Goal: Transaction & Acquisition: Obtain resource

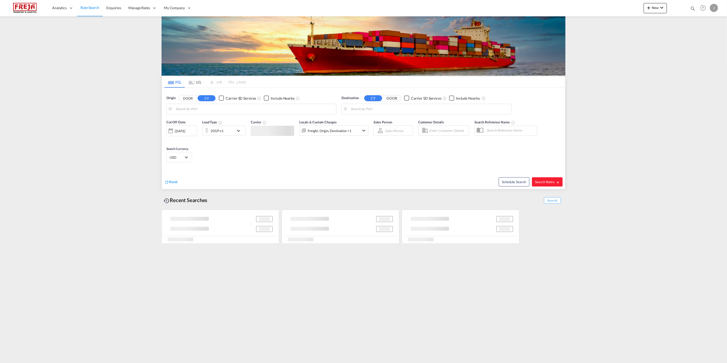
type input "[GEOGRAPHIC_DATA] ([GEOGRAPHIC_DATA]), [GEOGRAPHIC_DATA]"
type input "[GEOGRAPHIC_DATA], SGSIN"
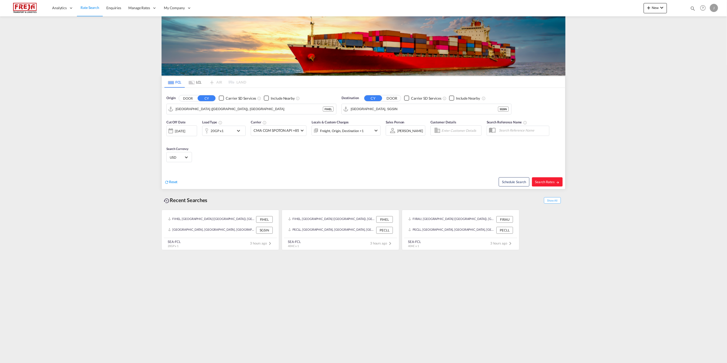
click at [199, 85] on md-tab-item "LCL" at bounding box center [195, 81] width 20 height 11
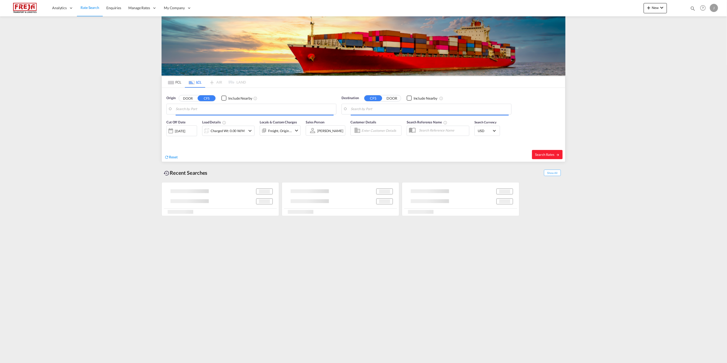
type input "Ningbo, ZJ, CNNGB"
type input "[GEOGRAPHIC_DATA] ([GEOGRAPHIC_DATA]), [GEOGRAPHIC_DATA]"
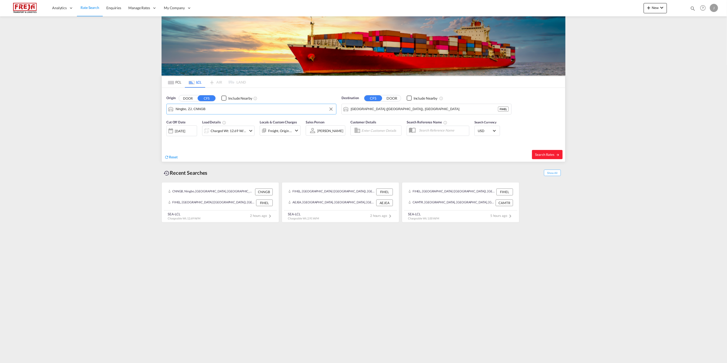
click at [193, 110] on input "Ningbo, ZJ, CNNGB" at bounding box center [255, 109] width 158 height 8
click at [214, 134] on div "[GEOGRAPHIC_DATA] , SD China CNTAO" at bounding box center [215, 143] width 97 height 18
type input "[GEOGRAPHIC_DATA], [GEOGRAPHIC_DATA], [GEOGRAPHIC_DATA]"
click at [208, 109] on input "[GEOGRAPHIC_DATA], [GEOGRAPHIC_DATA], [GEOGRAPHIC_DATA]" at bounding box center [255, 109] width 158 height 8
click at [209, 109] on input "[GEOGRAPHIC_DATA], [GEOGRAPHIC_DATA], [GEOGRAPHIC_DATA]" at bounding box center [255, 109] width 158 height 8
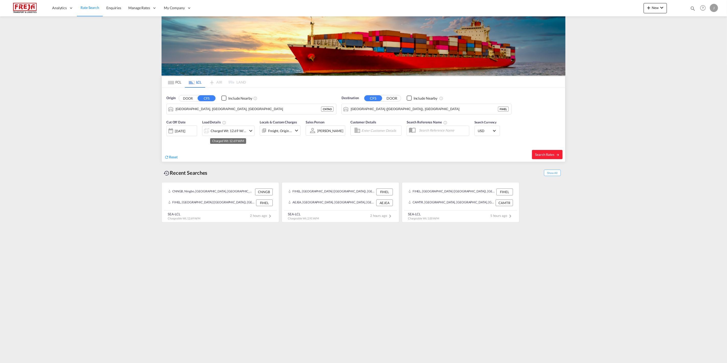
click at [229, 132] on div "Charged Wt: 12.69 W/M" at bounding box center [229, 130] width 36 height 7
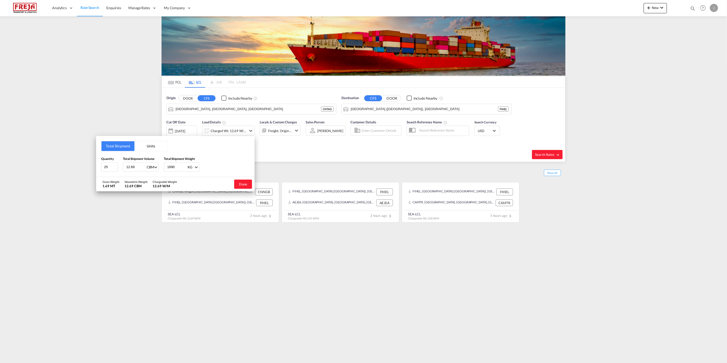
click at [147, 147] on button "Units" at bounding box center [150, 146] width 33 height 10
click at [112, 166] on input "2" at bounding box center [109, 166] width 17 height 9
type input "1"
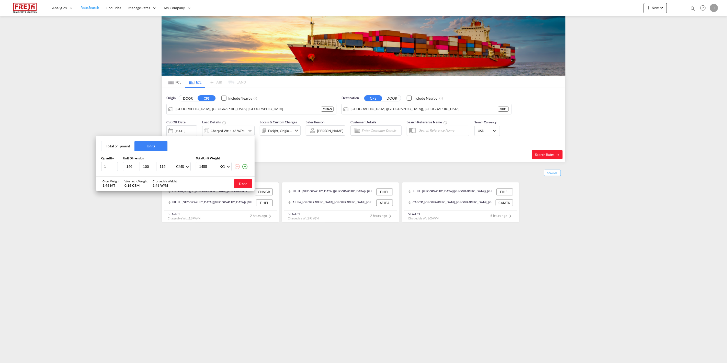
type input "146"
type input "80"
type input "220"
type input "370"
click at [246, 185] on button "Done" at bounding box center [243, 183] width 18 height 9
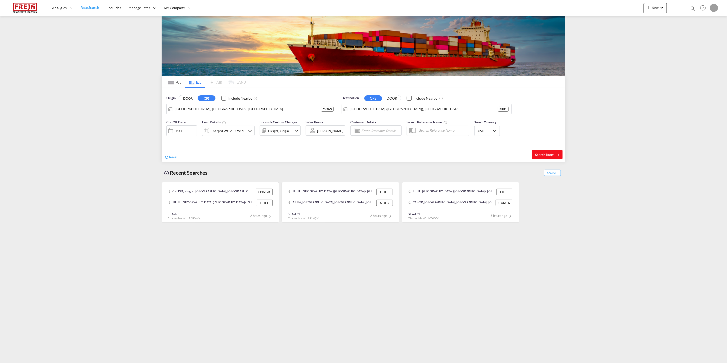
click at [540, 154] on span "Search Rates" at bounding box center [547, 155] width 25 height 4
type input "CNTAO to FIHEL / [DATE]"
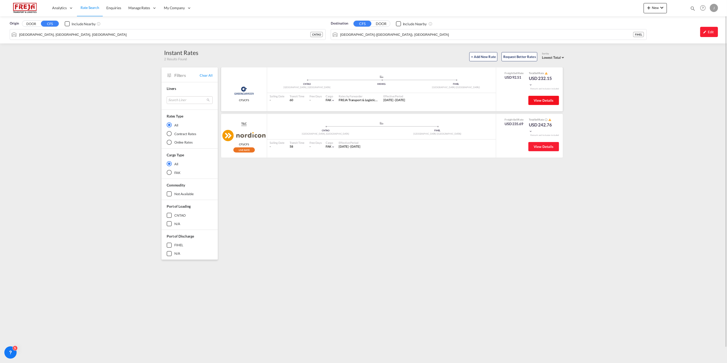
click at [540, 99] on span "View Details" at bounding box center [543, 100] width 20 height 4
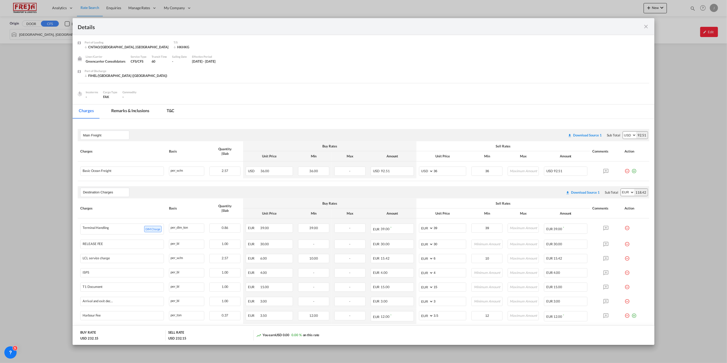
click at [540, 27] on md-icon "icon-close fg-AAA8AD m-0 cursor" at bounding box center [646, 27] width 6 height 6
